Goal: Book appointment/travel/reservation

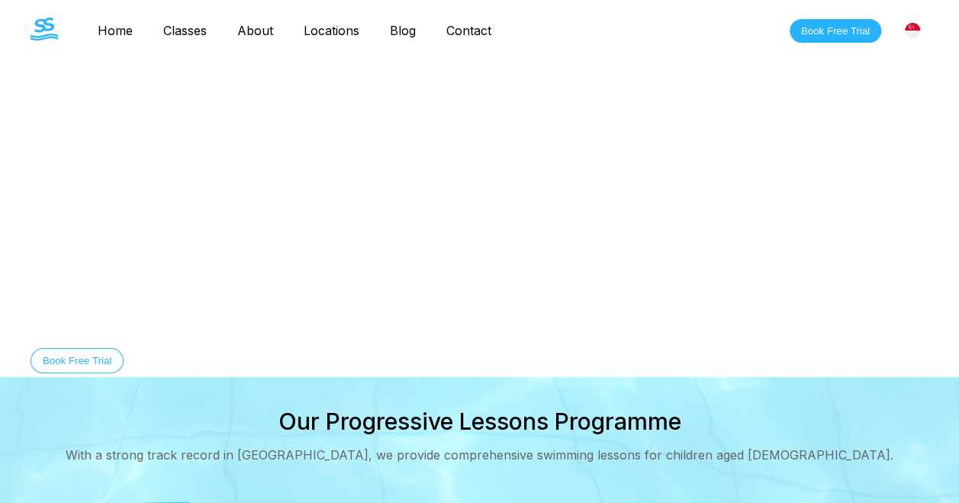
click at [179, 36] on link "Classes" at bounding box center [185, 30] width 74 height 15
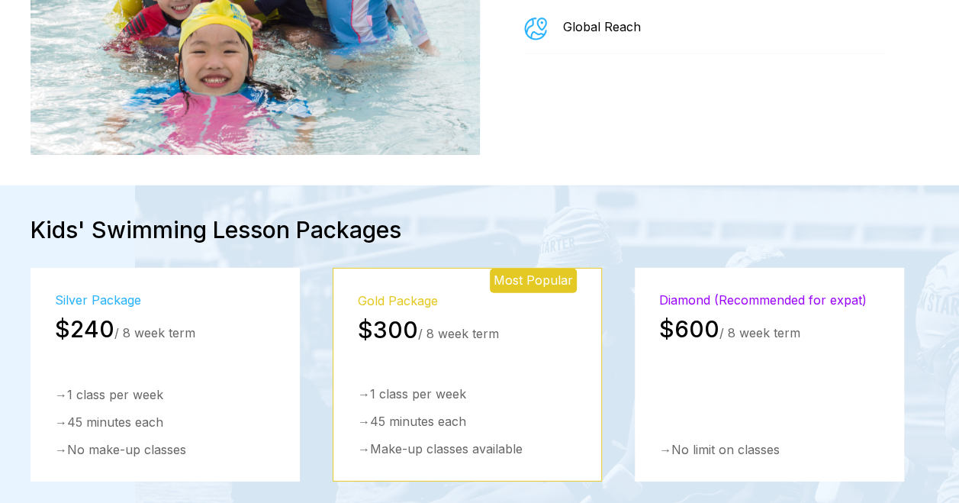
scroll to position [2137, 0]
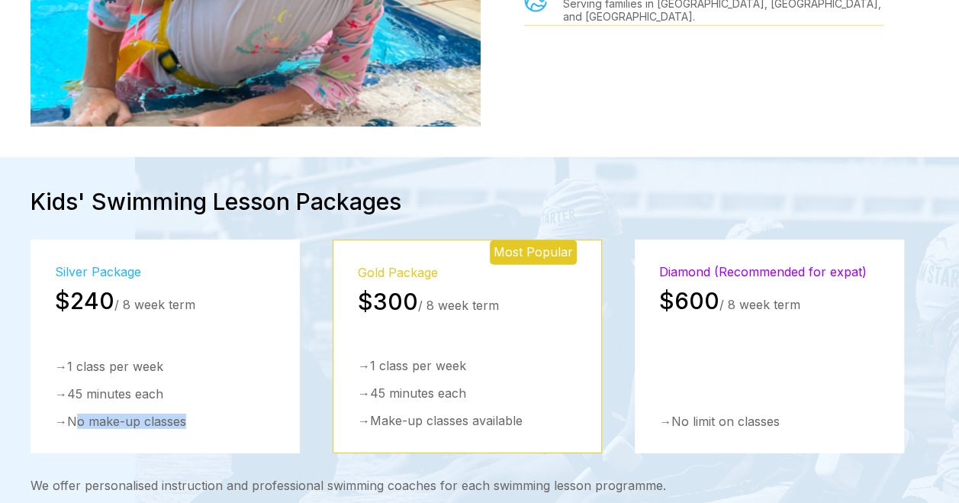
drag, startPoint x: 81, startPoint y: 370, endPoint x: 224, endPoint y: 391, distance: 145.0
click at [224, 391] on div "Silver Package $240 / 8 week term → 1 class per week → 45 minutes each → No mak…" at bounding box center [165, 347] width 269 height 214
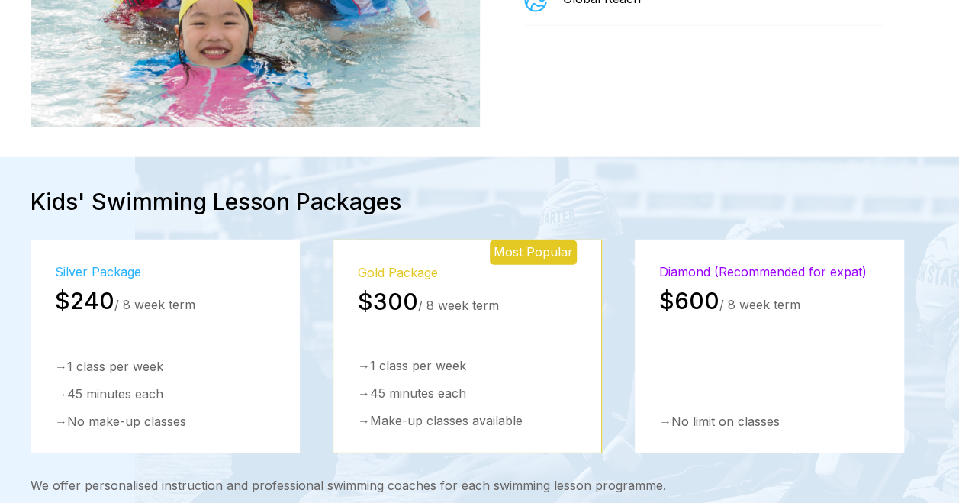
click at [450, 188] on div "Kids' Swimming Lesson Packages Silver Package $240 / 8 week term → 1 class per …" at bounding box center [479, 360] width 959 height 344
click at [480, 288] on div "$300 / 8 week term" at bounding box center [467, 301] width 219 height 27
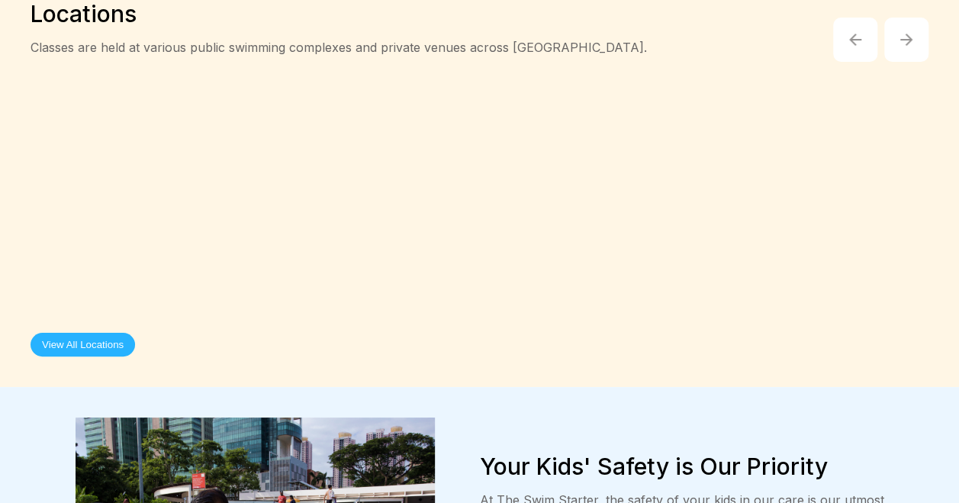
scroll to position [2900, 0]
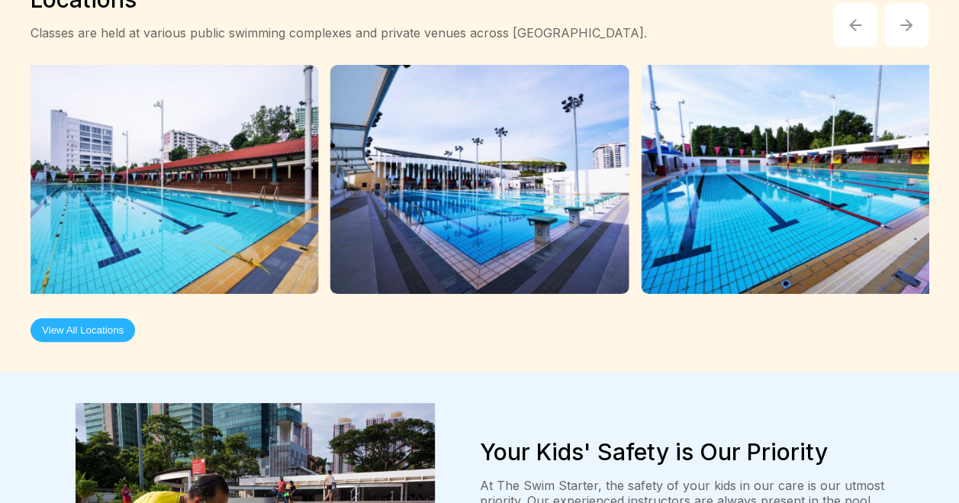
click at [89, 318] on button "View All Locations" at bounding box center [83, 330] width 105 height 24
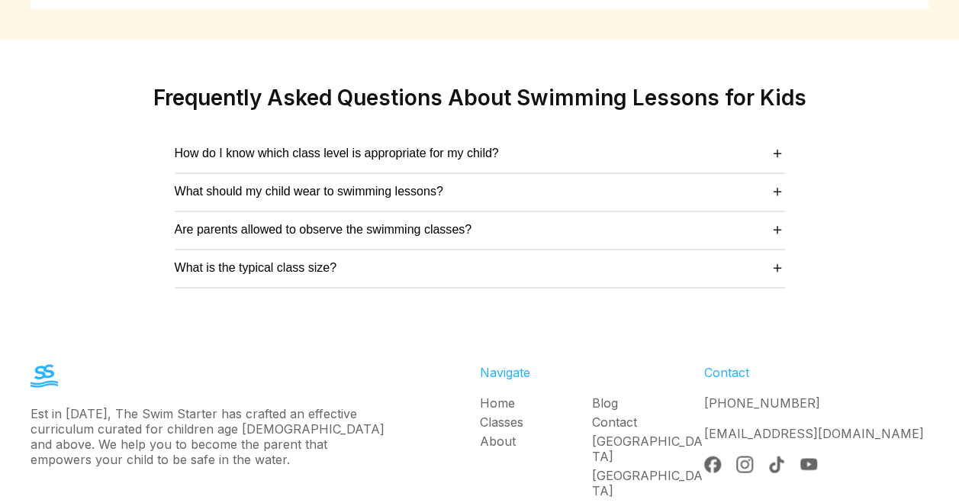
scroll to position [3948, 0]
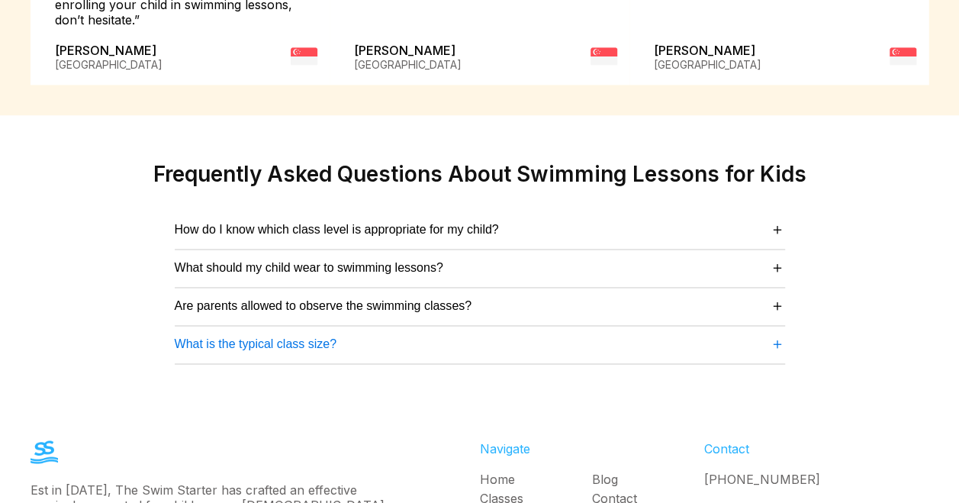
click at [763, 334] on button "What is the typical class size? ＋" at bounding box center [480, 344] width 611 height 21
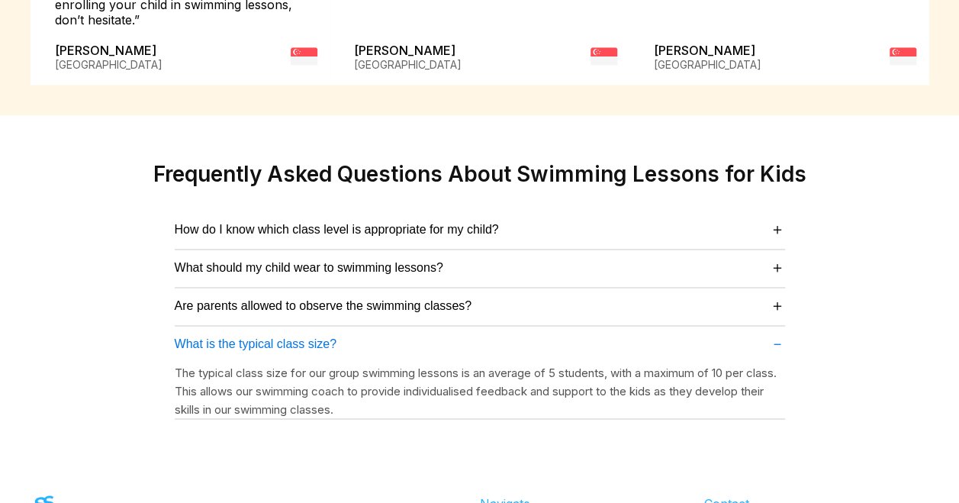
click at [770, 334] on span "－" at bounding box center [777, 344] width 15 height 21
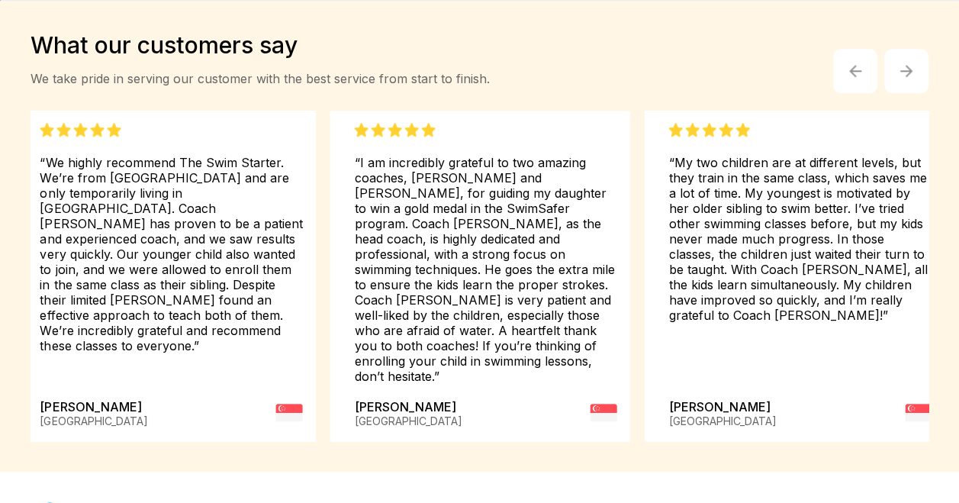
scroll to position [687, 0]
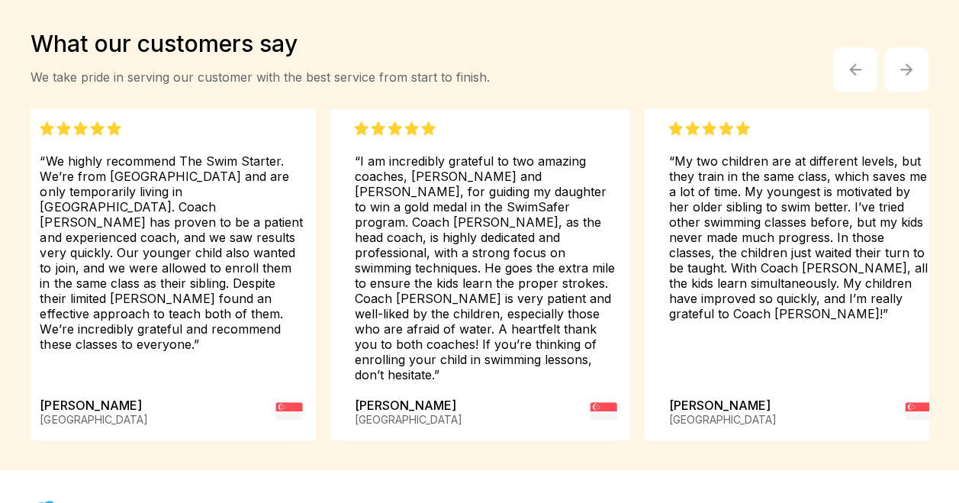
click at [910, 63] on img "button" at bounding box center [907, 69] width 12 height 12
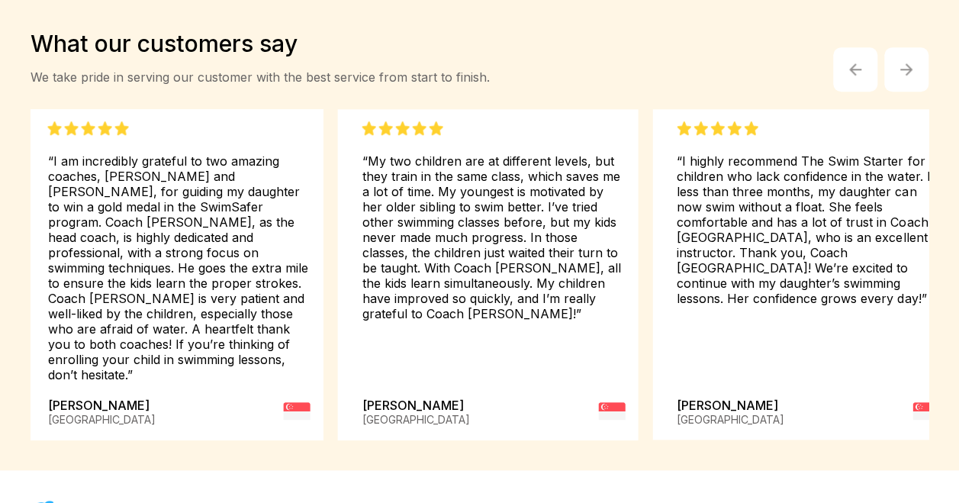
click at [910, 63] on img "button" at bounding box center [907, 69] width 12 height 12
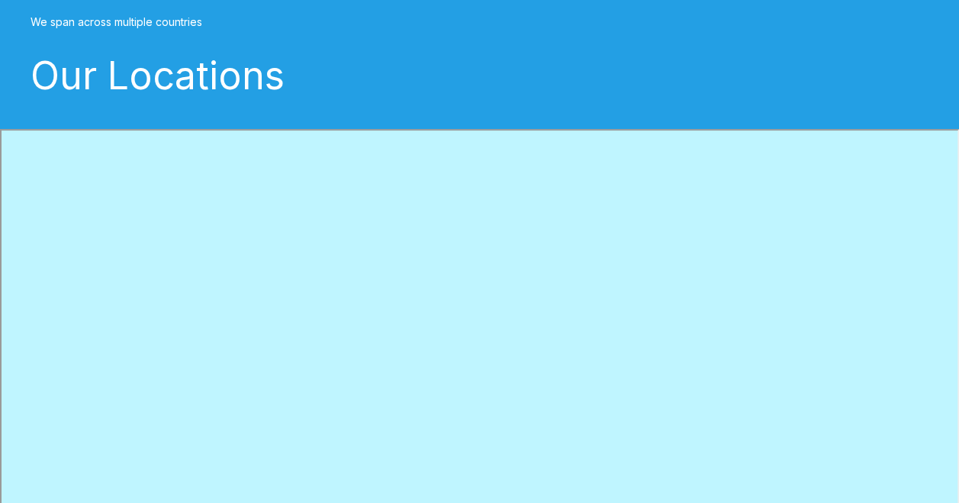
scroll to position [0, 0]
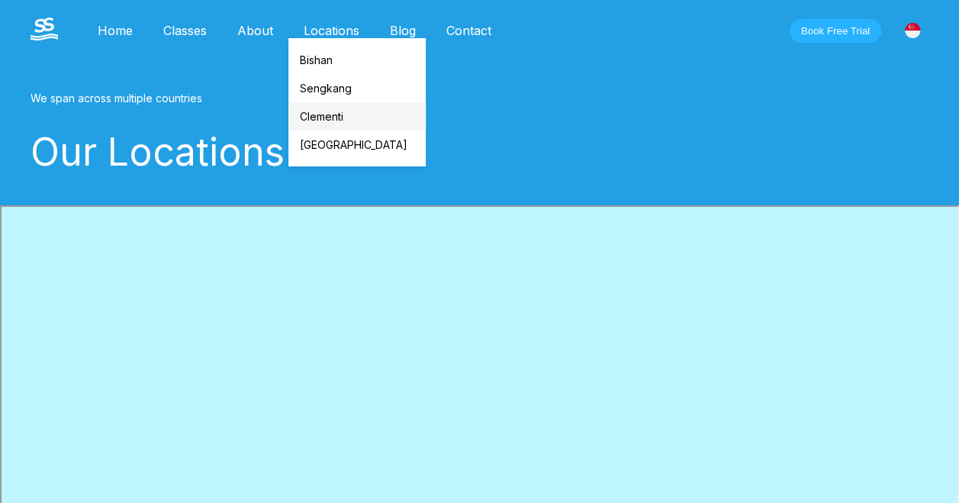
click at [328, 119] on link "Clementi" at bounding box center [357, 116] width 137 height 28
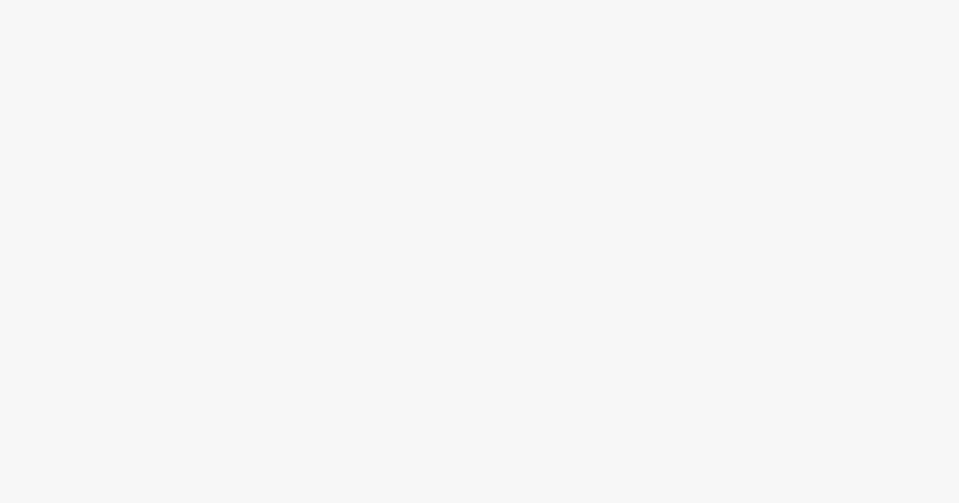
scroll to position [3438, 0]
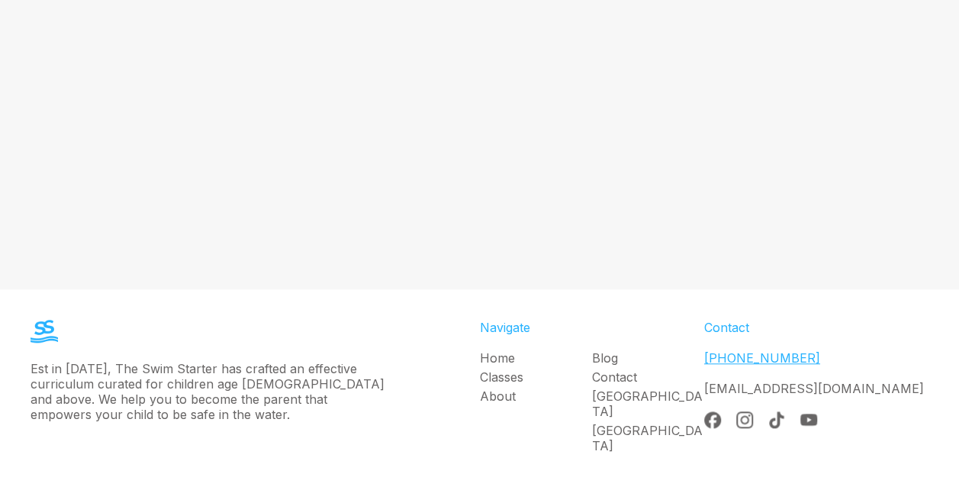
click at [771, 350] on link "[PHONE_NUMBER]" at bounding box center [763, 357] width 116 height 15
